Goal: Task Accomplishment & Management: Use online tool/utility

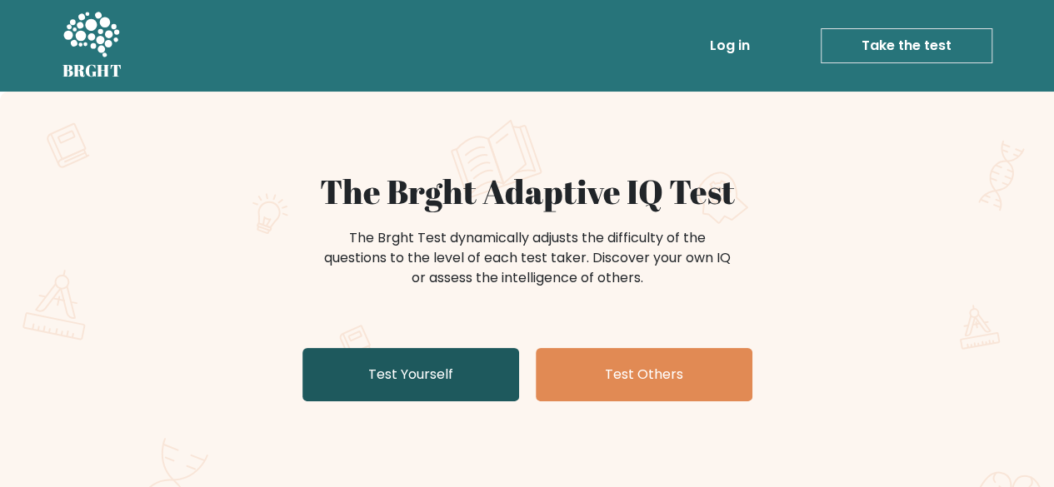
click at [476, 358] on link "Test Yourself" at bounding box center [410, 374] width 217 height 53
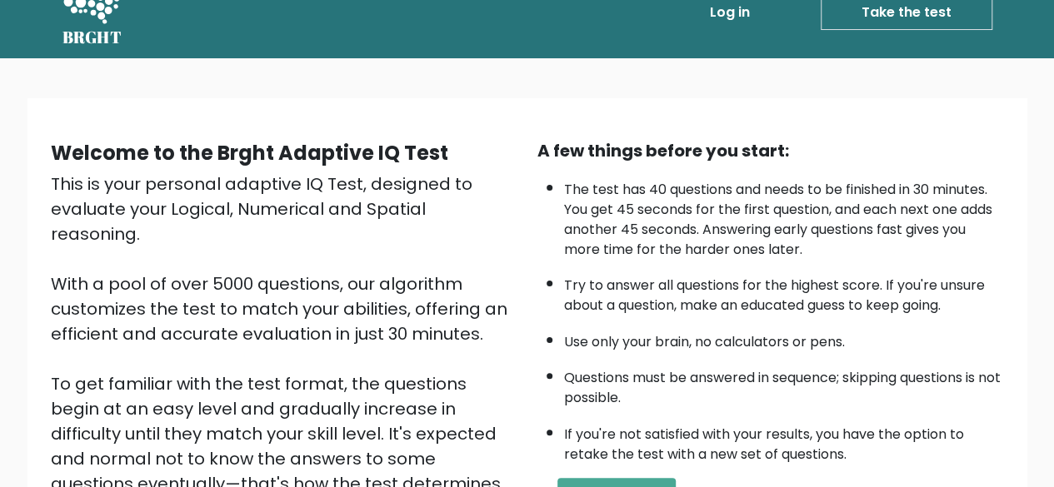
scroll to position [233, 0]
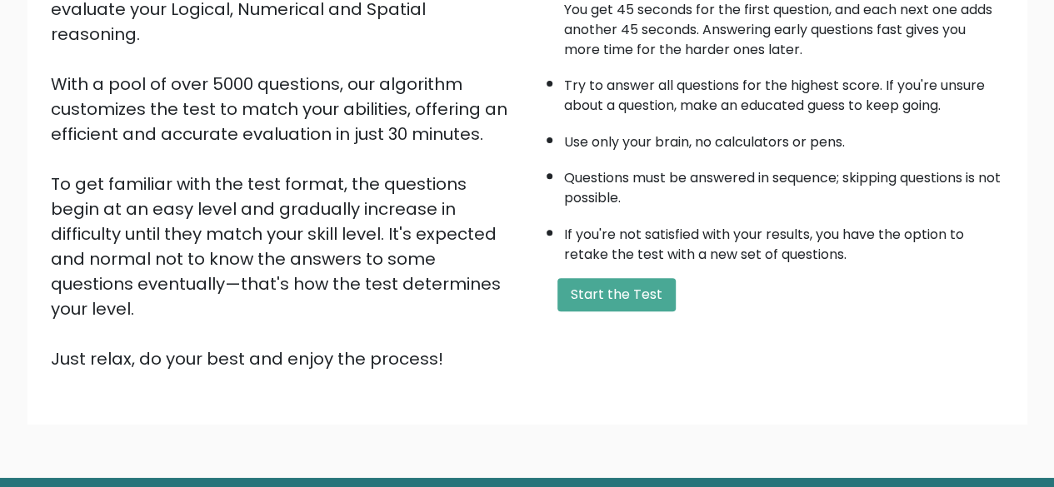
click at [578, 312] on div "A few things before you start: The test has 40 questions and needs to be finish…" at bounding box center [770, 154] width 487 height 433
click at [587, 306] on button "Start the Test" at bounding box center [616, 294] width 118 height 33
